Goal: Task Accomplishment & Management: Manage account settings

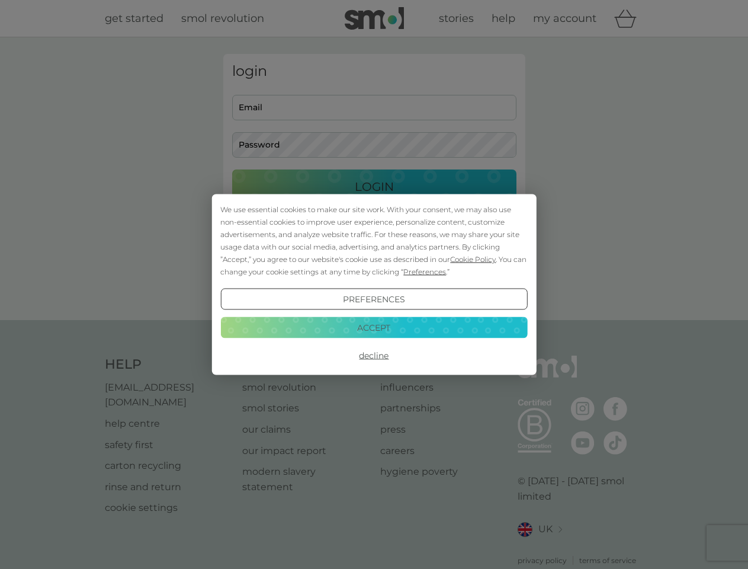
click at [473, 259] on span "Cookie Policy" at bounding box center [473, 259] width 46 height 9
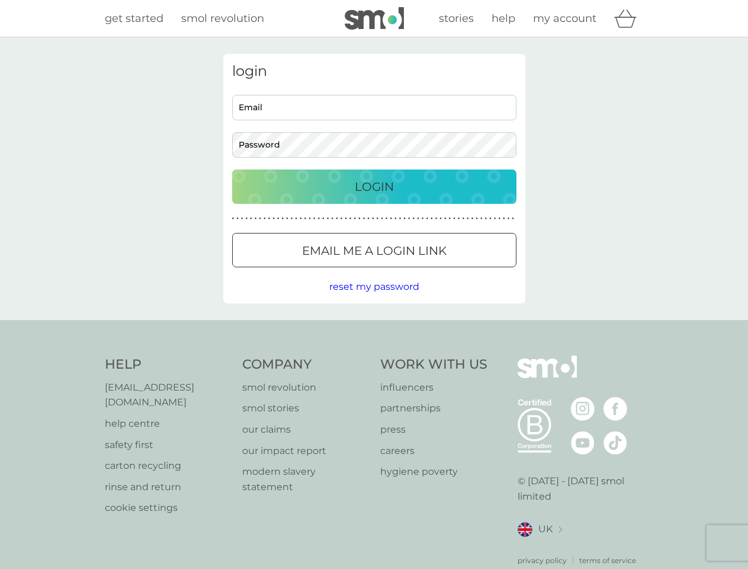
click at [423, 271] on div "login Email Password Login ● ● ● ● ● ● ● ● ● ● ● ● ● ● ● ● ● ● ● ● ● ● ● ● ● ● …" at bounding box center [374, 178] width 302 height 249
click at [374, 299] on div "login Email Password Login ● ● ● ● ● ● ● ● ● ● ● ● ● ● ● ● ● ● ● ● ● ● ● ● ● ● …" at bounding box center [374, 178] width 302 height 249
click at [374, 355] on div "Help [EMAIL_ADDRESS][DOMAIN_NAME] help centre safety first carton recycling rin…" at bounding box center [374, 460] width 539 height 210
click at [374, 327] on div "Help [EMAIL_ADDRESS][DOMAIN_NAME] help centre safety first carton recycling rin…" at bounding box center [374, 460] width 748 height 281
